Goal: Information Seeking & Learning: Learn about a topic

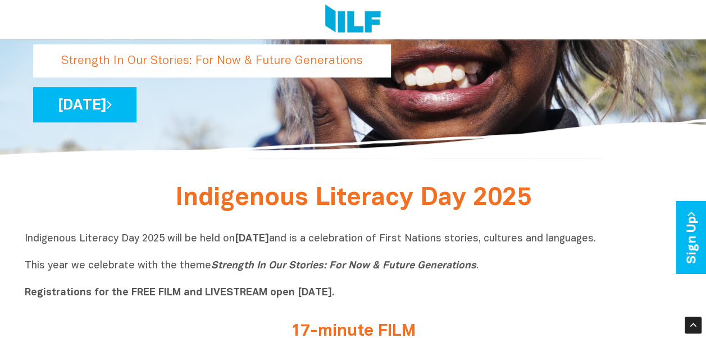
scroll to position [225, 0]
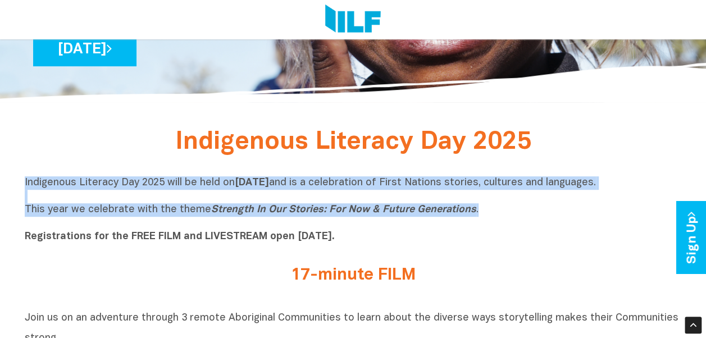
drag, startPoint x: 482, startPoint y: 211, endPoint x: 25, endPoint y: 188, distance: 458.0
click at [25, 188] on p "Indigenous Literacy Day 2025 will be held [DATE][DATE] and is a celebration of …" at bounding box center [353, 209] width 657 height 67
copy p "Indigenous Literacy Day 2025 will be held [DATE][DATE] and is a celebration of …"
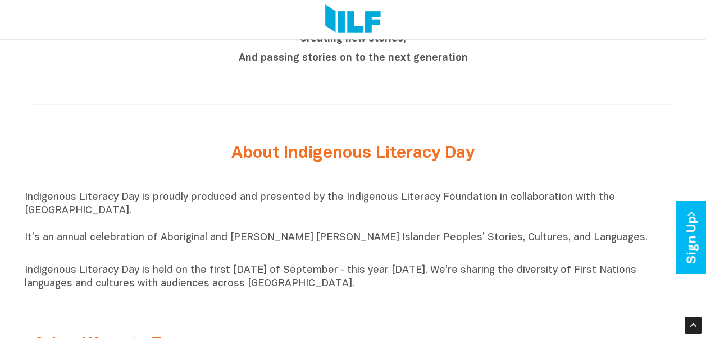
scroll to position [1068, 0]
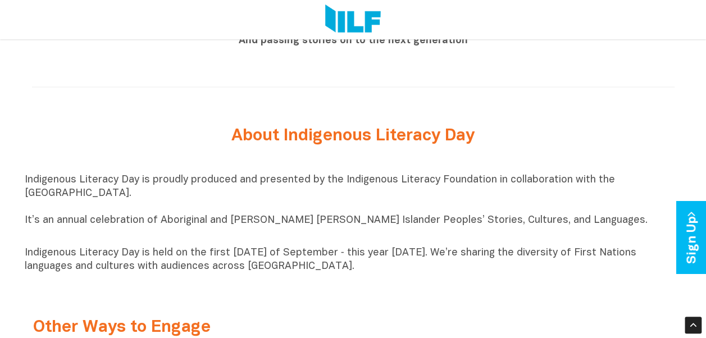
drag, startPoint x: 358, startPoint y: 278, endPoint x: 19, endPoint y: 235, distance: 342.6
copy div "It’s an annual celebration of Aboriginal and [PERSON_NAME] [PERSON_NAME] Island…"
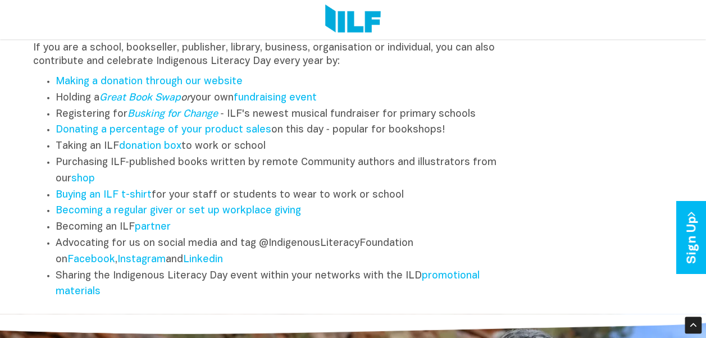
scroll to position [1405, 0]
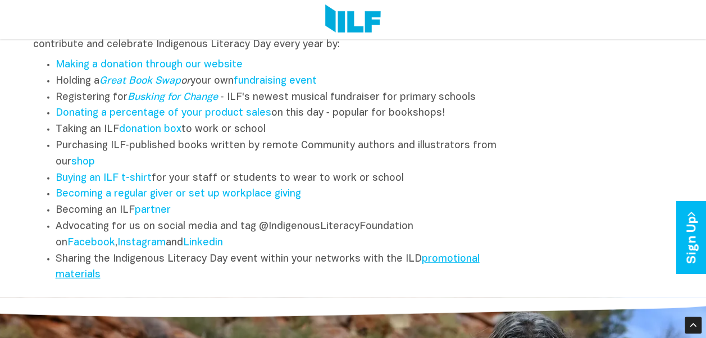
click at [433, 269] on link "promotional materials" at bounding box center [268, 268] width 424 height 26
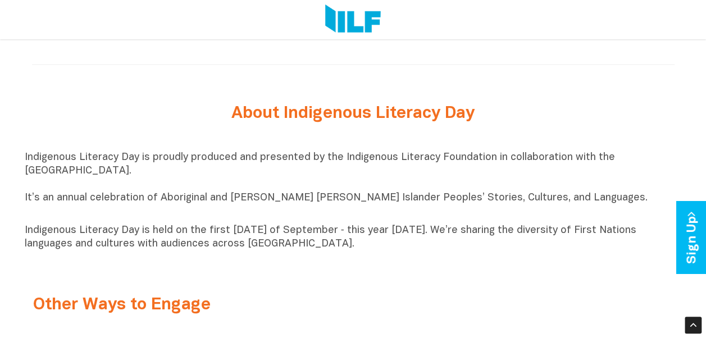
scroll to position [1180, 0]
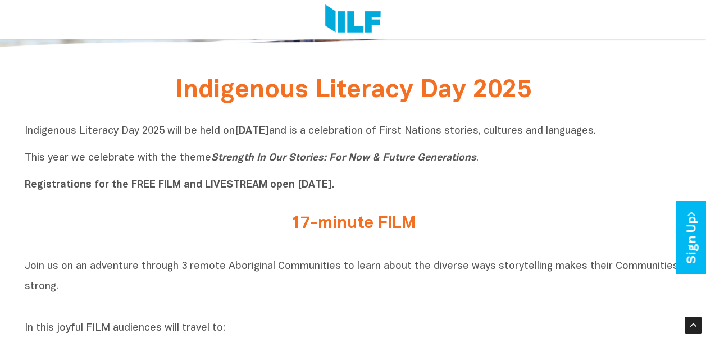
scroll to position [281, 0]
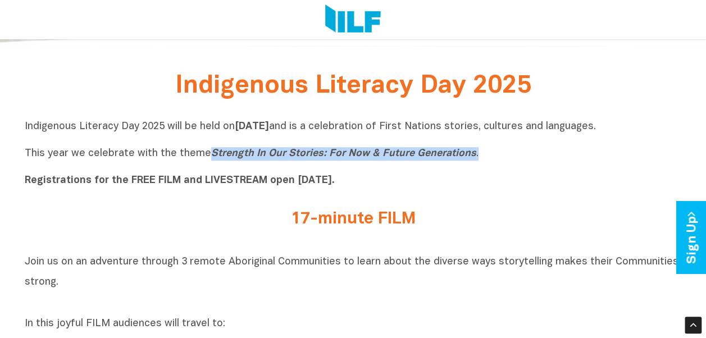
drag, startPoint x: 474, startPoint y: 157, endPoint x: 208, endPoint y: 153, distance: 266.4
click at [208, 153] on p "Indigenous Literacy Day 2025 will be held [DATE][DATE] and is a celebration of …" at bounding box center [353, 153] width 657 height 67
copy p "Strength In Our Stories: For Now & Future Generations ."
